Goal: Task Accomplishment & Management: Manage account settings

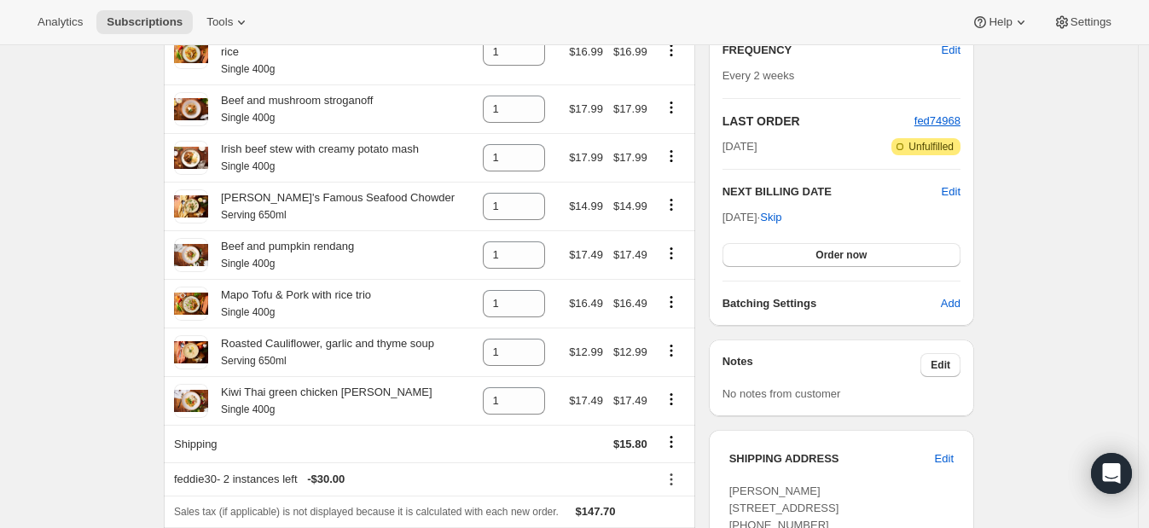
scroll to position [320, 0]
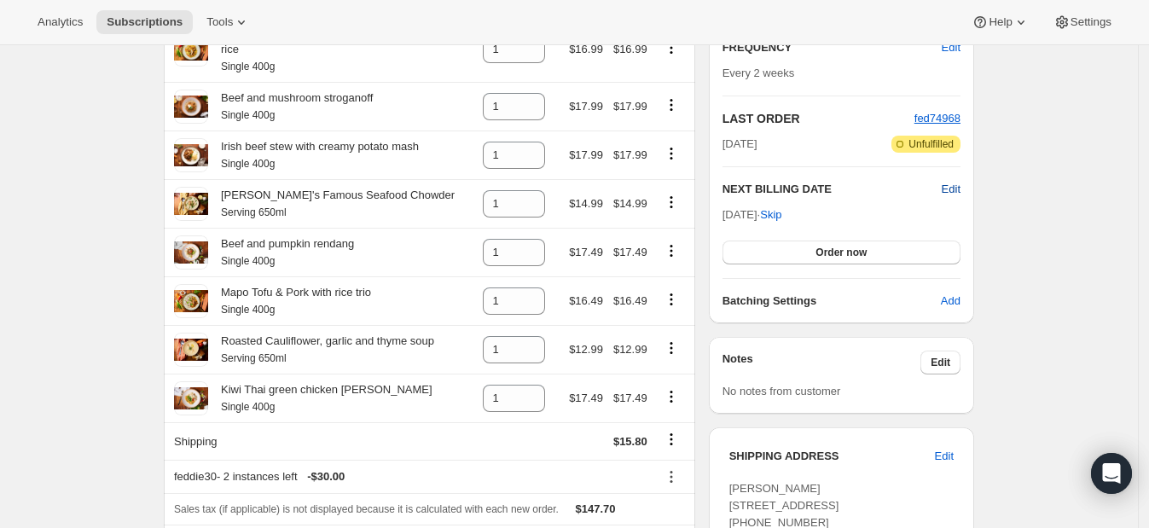
click at [956, 187] on span "Edit" at bounding box center [951, 189] width 19 height 17
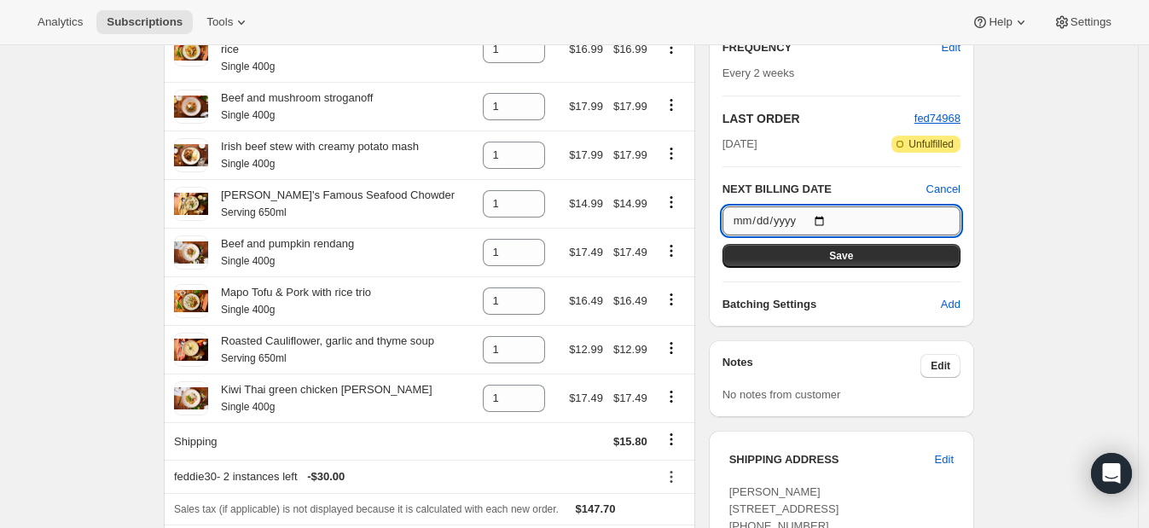
click at [828, 218] on input "2025-10-13" at bounding box center [842, 220] width 238 height 29
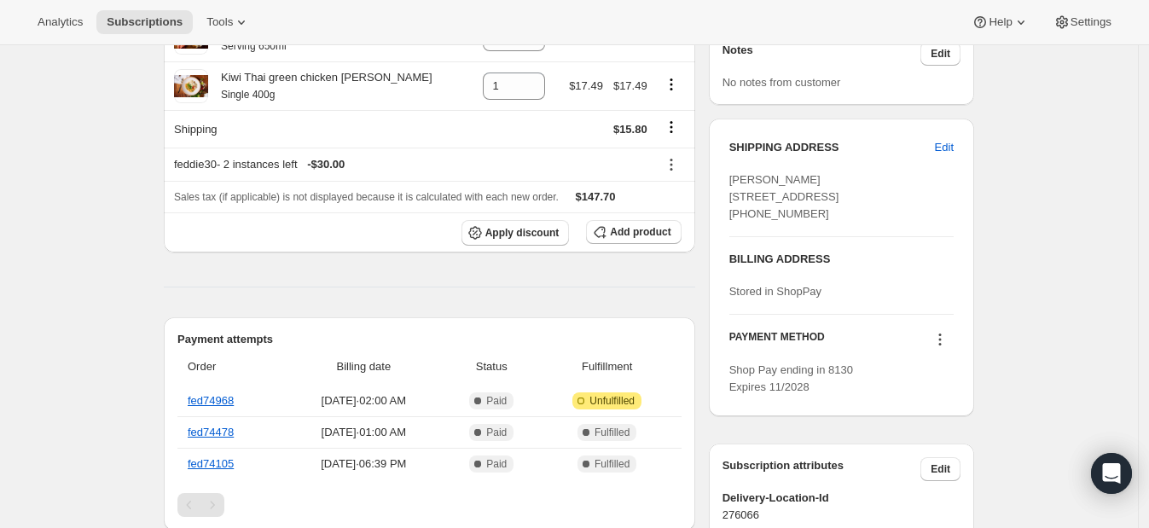
scroll to position [426, 0]
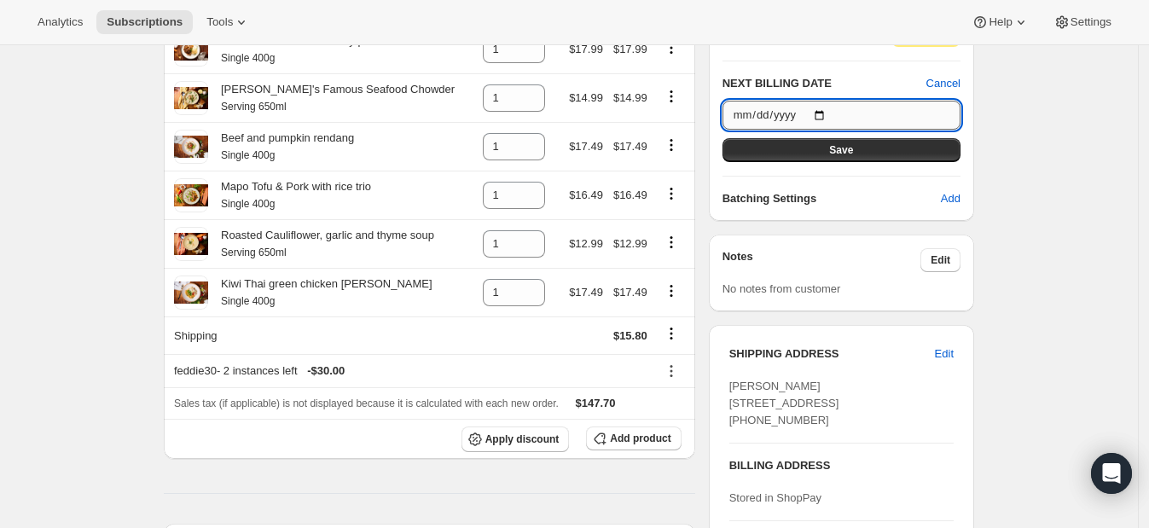
click at [827, 108] on input "2025-10-13" at bounding box center [842, 115] width 238 height 29
type input "2025-10-09"
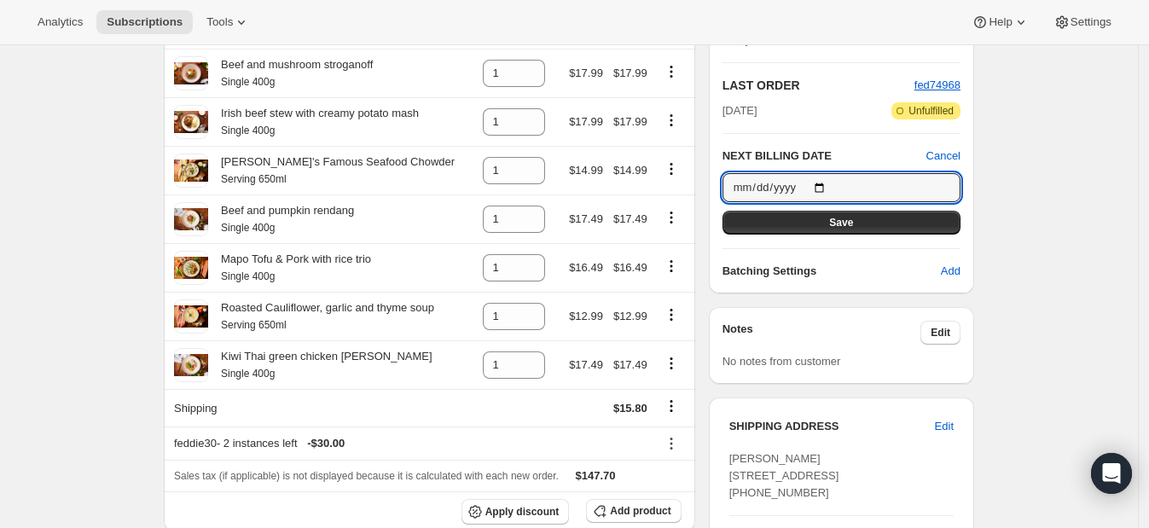
scroll to position [320, 0]
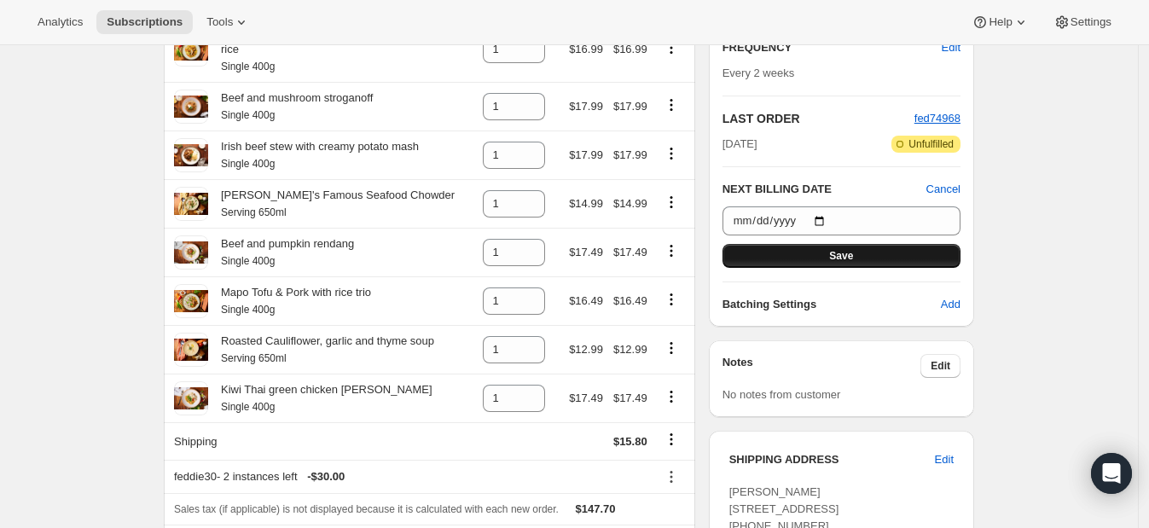
click at [819, 255] on button "Save" at bounding box center [842, 256] width 238 height 24
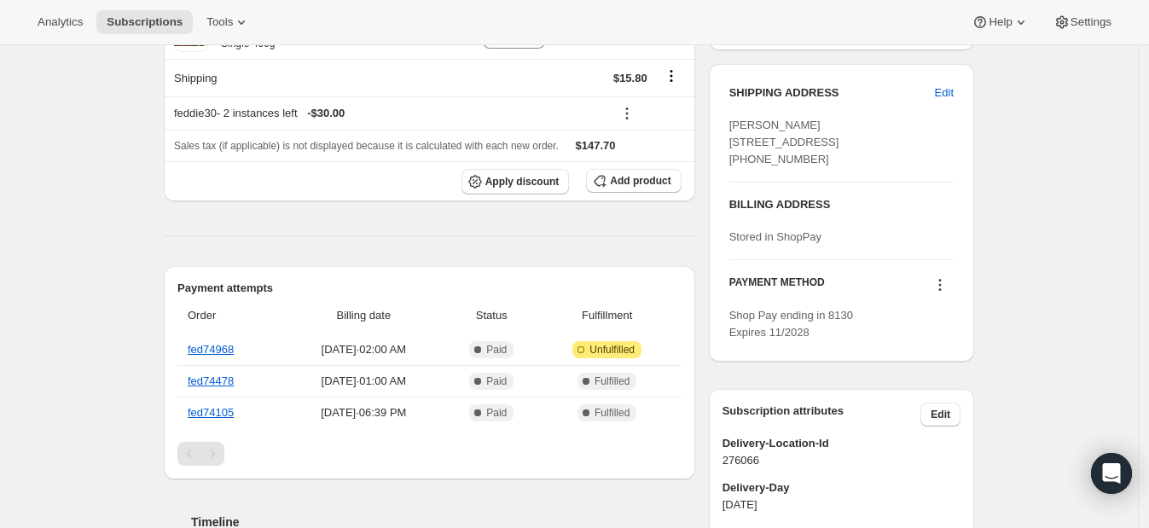
scroll to position [1082, 0]
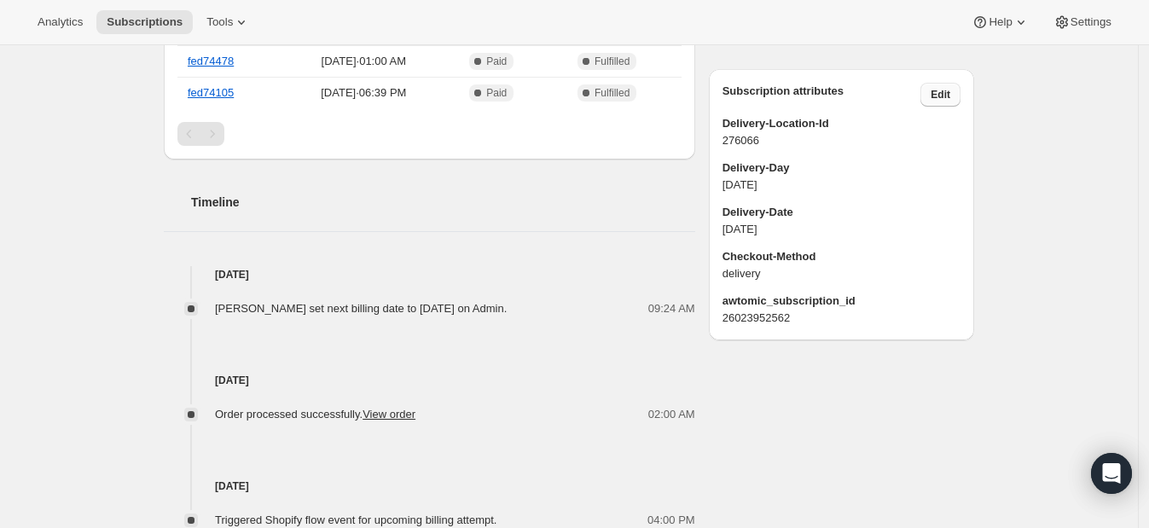
click at [947, 102] on span "Edit" at bounding box center [941, 95] width 20 height 14
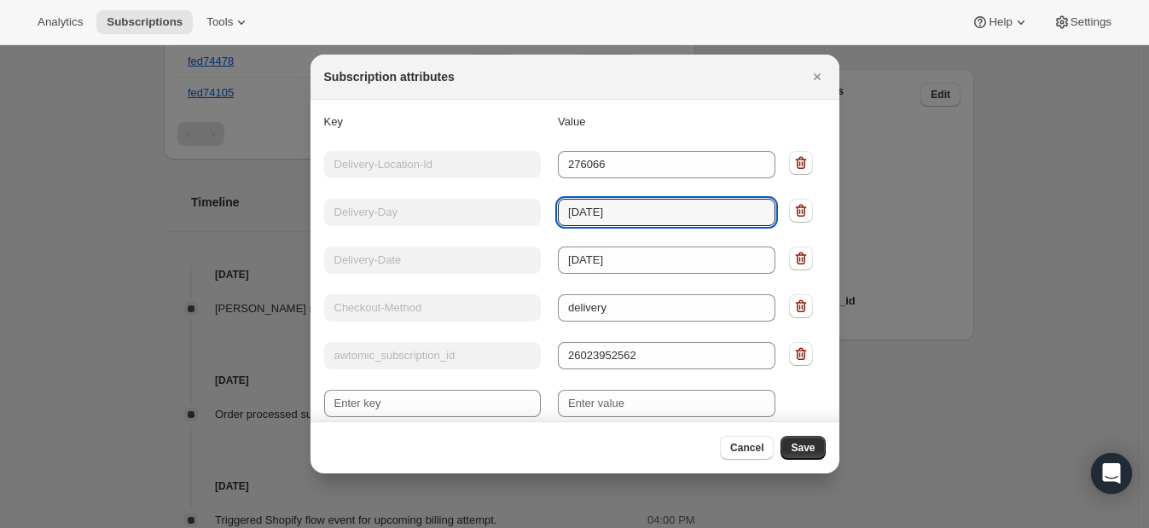
click at [498, 205] on div "Key Delivery-Day Value thursday" at bounding box center [549, 210] width 451 height 31
type input "monday"
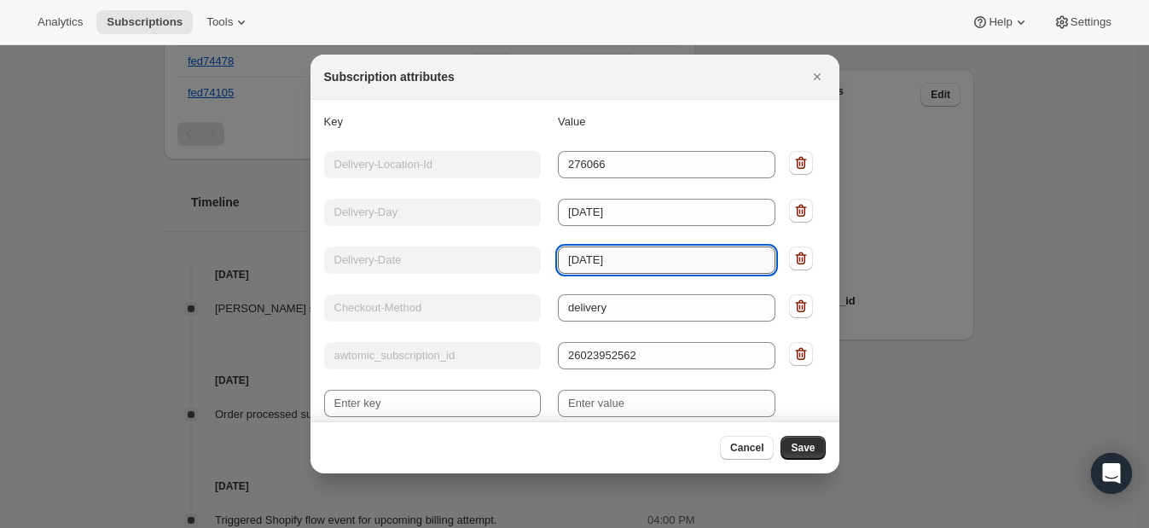
click at [604, 260] on input "2025/08/21" at bounding box center [667, 260] width 218 height 27
click at [626, 267] on input "2025/10/21" at bounding box center [667, 260] width 218 height 27
type input "2025/10/13"
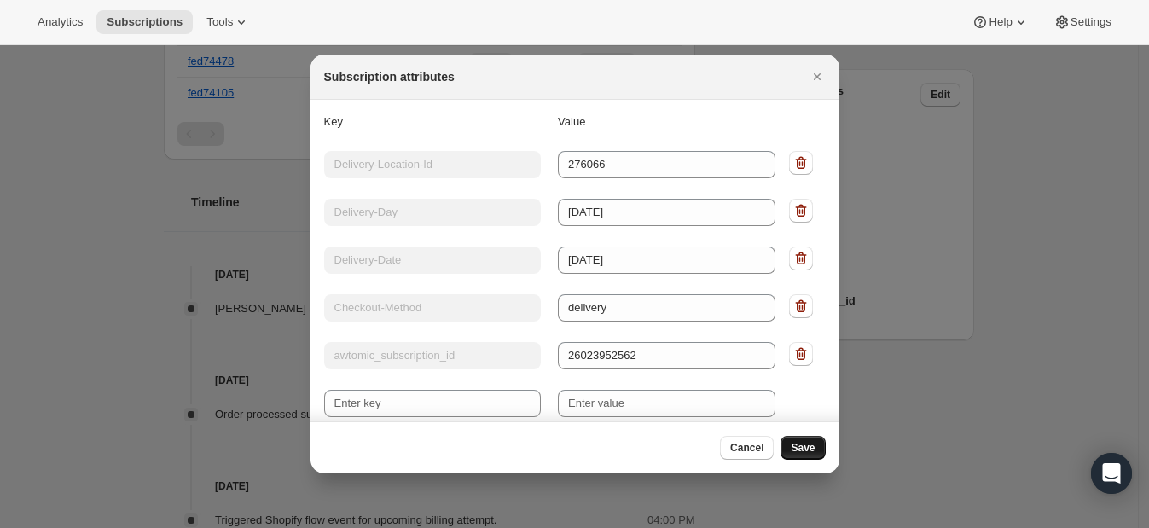
click at [815, 453] on span "Save" at bounding box center [803, 448] width 24 height 14
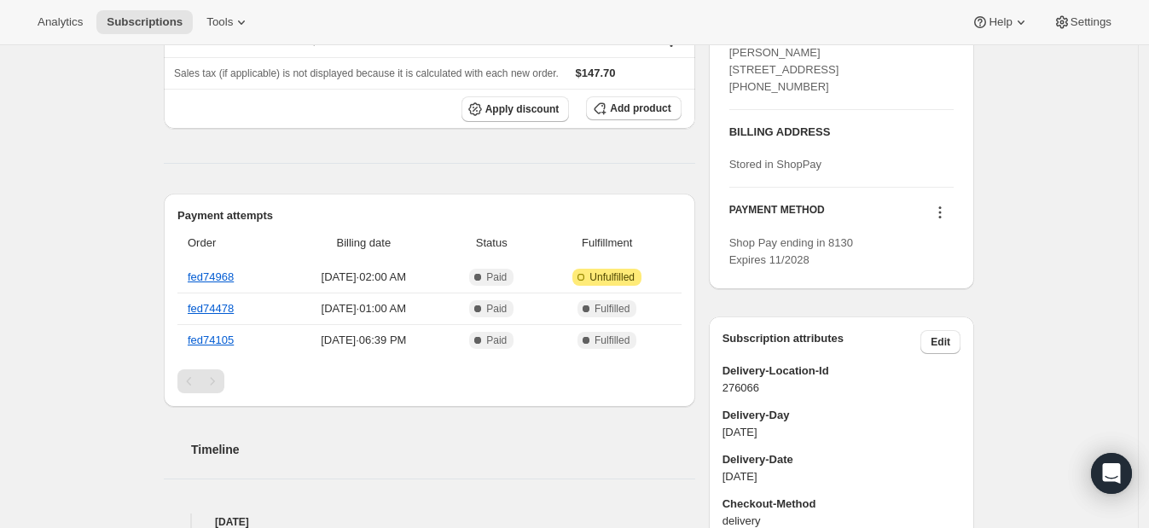
scroll to position [655, 0]
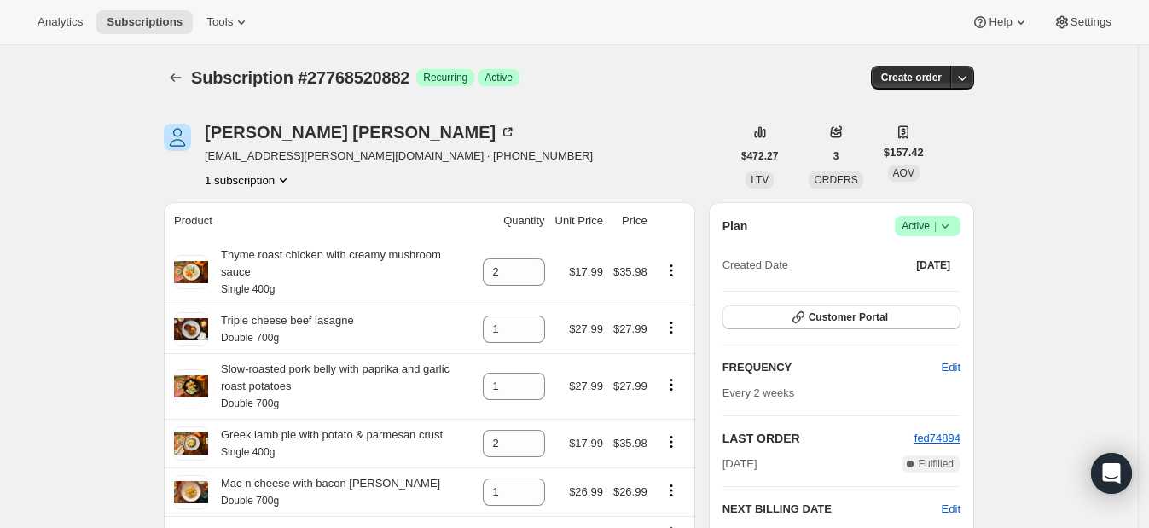
click at [270, 179] on button "1 subscription" at bounding box center [248, 180] width 87 height 17
drag, startPoint x: 366, startPoint y: 161, endPoint x: 210, endPoint y: 165, distance: 156.2
click at [210, 165] on div "[PERSON_NAME] [EMAIL_ADDRESS][PERSON_NAME][DOMAIN_NAME] · [PHONE_NUMBER] 1 subs…" at bounding box center [399, 156] width 388 height 65
drag, startPoint x: 206, startPoint y: 155, endPoint x: 363, endPoint y: 160, distance: 157.1
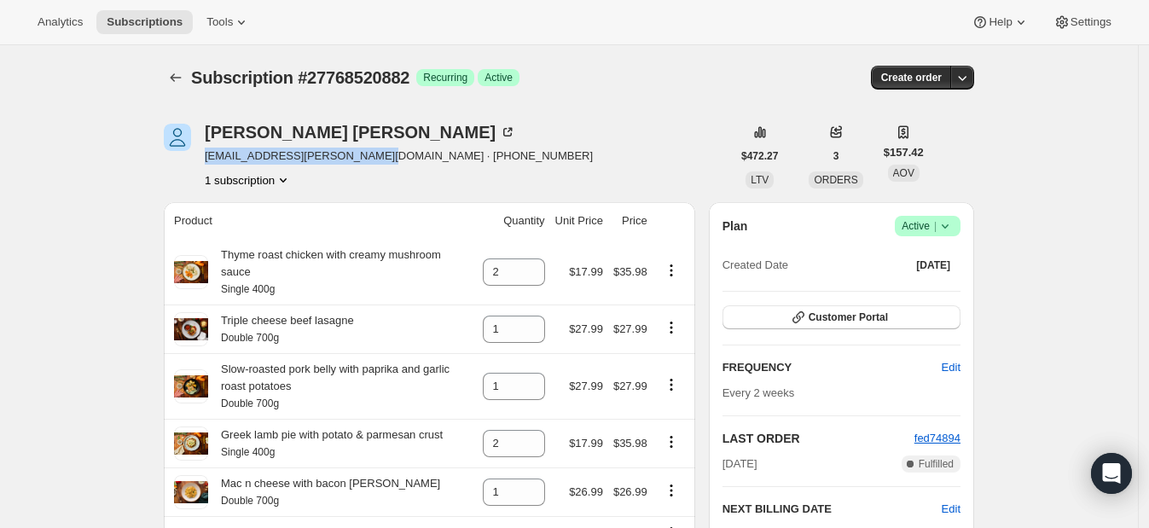
click at [363, 160] on div "[PERSON_NAME] [EMAIL_ADDRESS][PERSON_NAME][DOMAIN_NAME] · [PHONE_NUMBER] 1 subs…" at bounding box center [447, 156] width 567 height 65
click at [364, 178] on div "1 subscription" at bounding box center [399, 180] width 388 height 17
drag, startPoint x: 363, startPoint y: 154, endPoint x: 206, endPoint y: 157, distance: 157.0
click at [206, 157] on div "[PERSON_NAME] [EMAIL_ADDRESS][PERSON_NAME][DOMAIN_NAME] · [PHONE_NUMBER] 1 subs…" at bounding box center [447, 156] width 567 height 65
click at [326, 179] on div "1 subscription" at bounding box center [399, 180] width 388 height 17
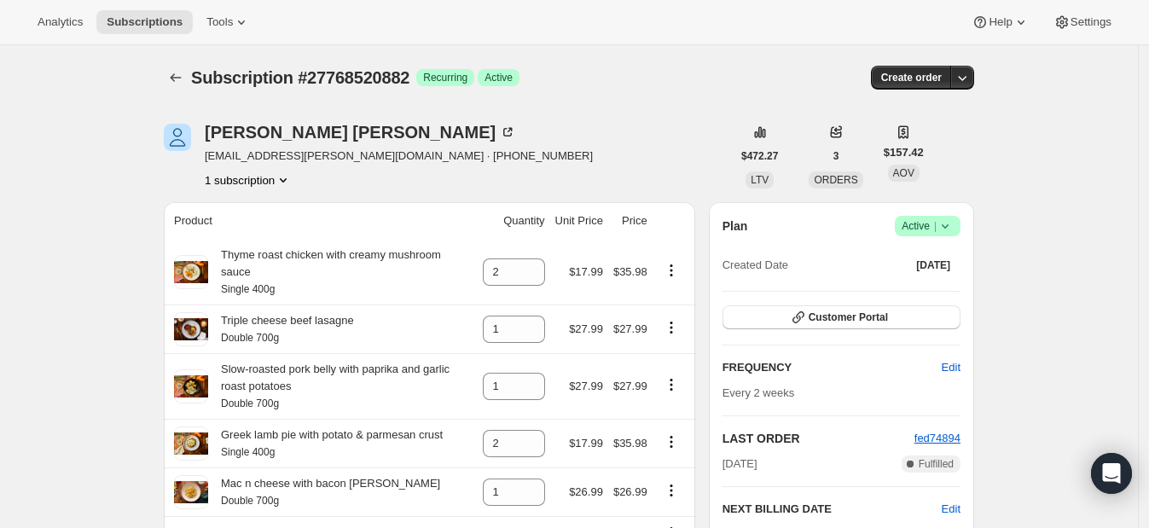
click at [951, 225] on icon at bounding box center [945, 226] width 17 height 17
click at [950, 286] on span "Cancel subscription" at bounding box center [935, 288] width 96 height 13
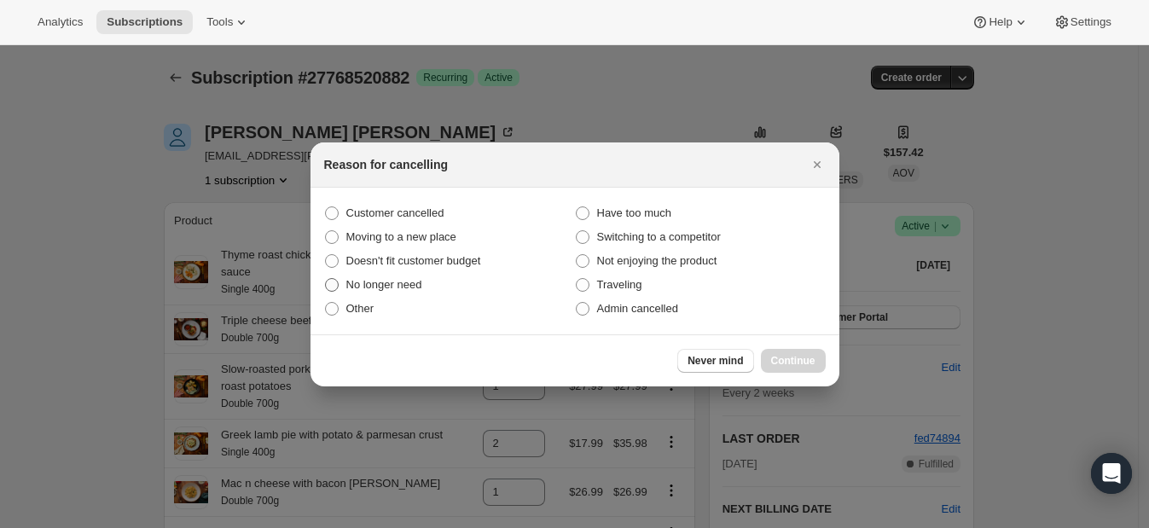
click at [333, 288] on span ":rbu:" at bounding box center [332, 285] width 14 height 14
click at [326, 279] on input "No longer need" at bounding box center [325, 278] width 1 height 1
radio input "true"
click at [775, 352] on button "Continue" at bounding box center [793, 361] width 65 height 24
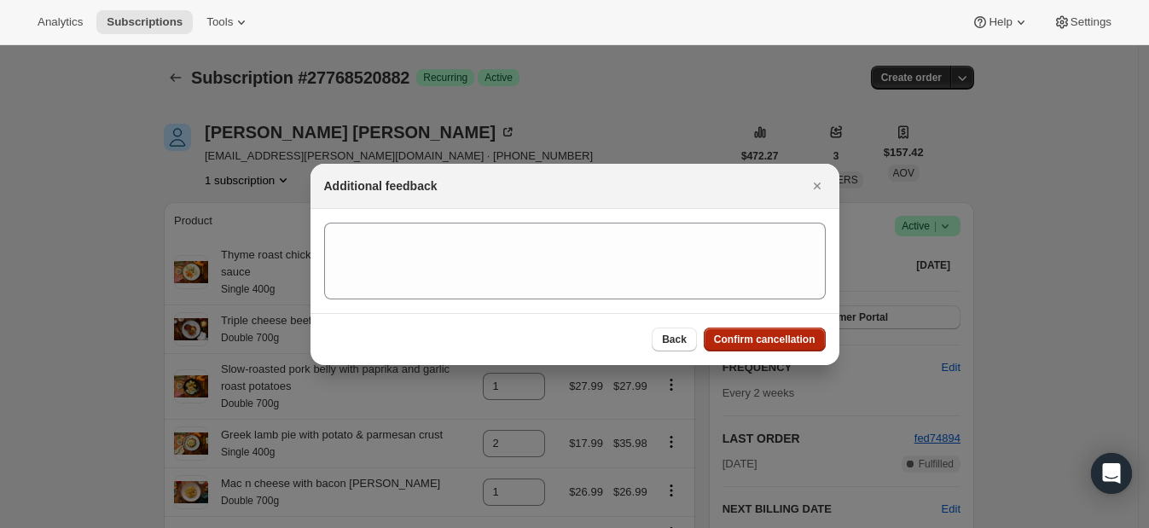
click at [748, 337] on span "Confirm cancellation" at bounding box center [765, 340] width 102 height 14
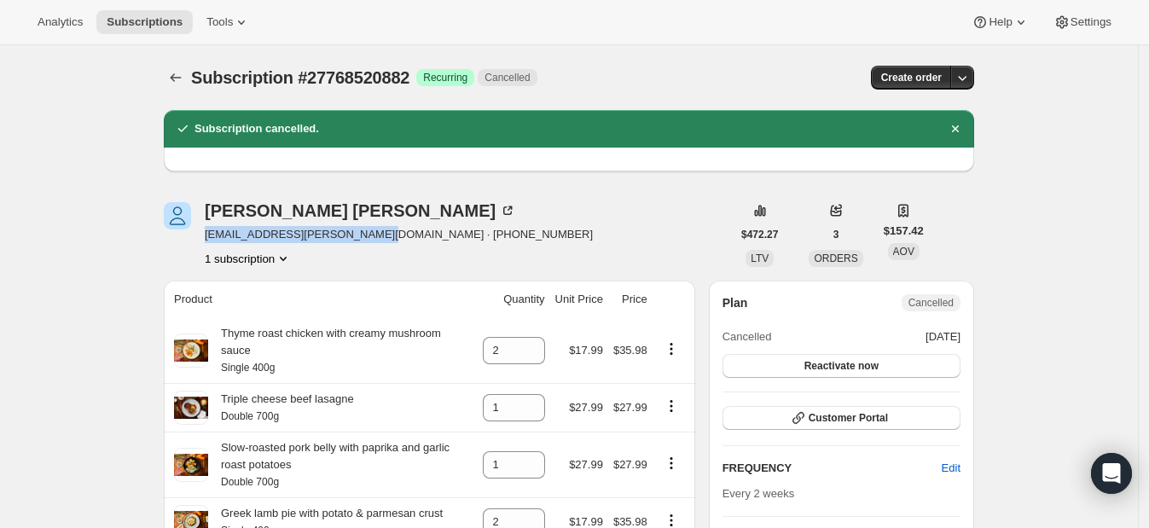
drag, startPoint x: 211, startPoint y: 235, endPoint x: 364, endPoint y: 242, distance: 153.8
click at [364, 242] on span "[EMAIL_ADDRESS][PERSON_NAME][DOMAIN_NAME] · [PHONE_NUMBER]" at bounding box center [399, 234] width 388 height 17
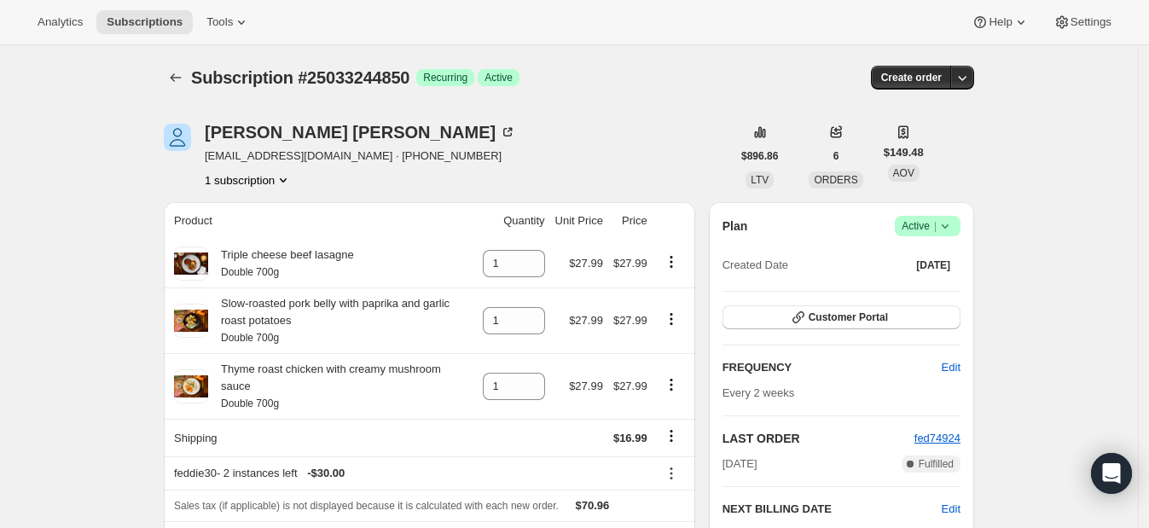
click at [945, 219] on icon at bounding box center [945, 226] width 17 height 17
click at [927, 287] on span "Cancel subscription" at bounding box center [935, 288] width 96 height 13
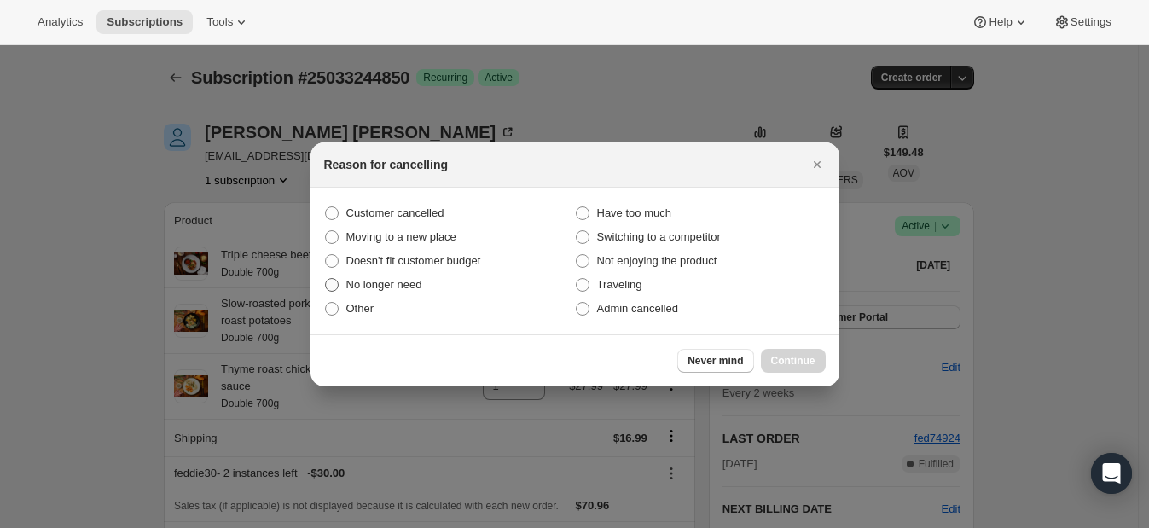
click at [326, 286] on span ":rbq:" at bounding box center [332, 285] width 14 height 14
click at [326, 279] on input "No longer need" at bounding box center [325, 278] width 1 height 1
radio input "true"
click at [800, 363] on span "Continue" at bounding box center [793, 361] width 44 height 14
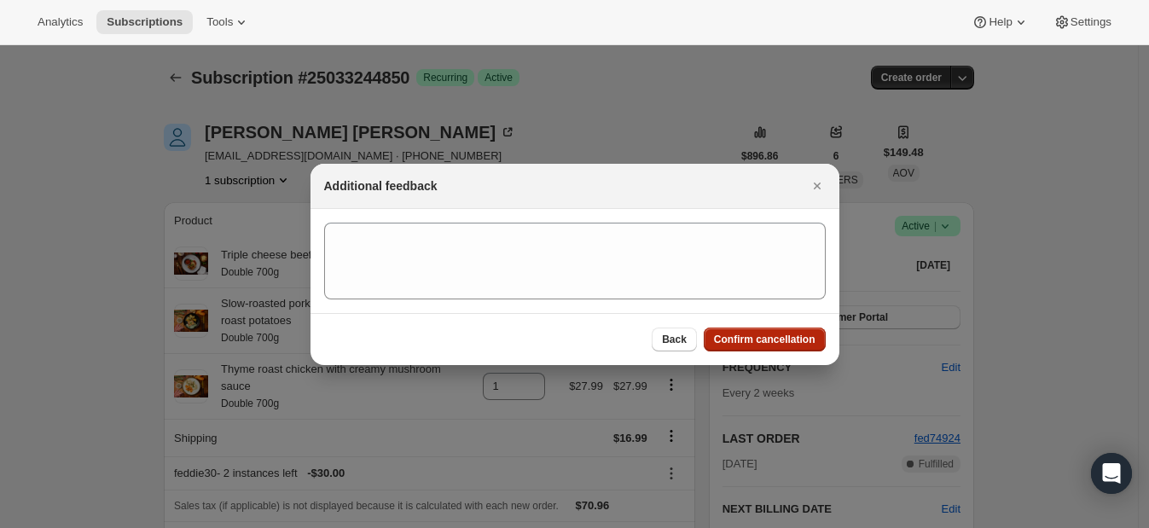
click at [780, 346] on button "Confirm cancellation" at bounding box center [765, 340] width 122 height 24
